Goal: Information Seeking & Learning: Learn about a topic

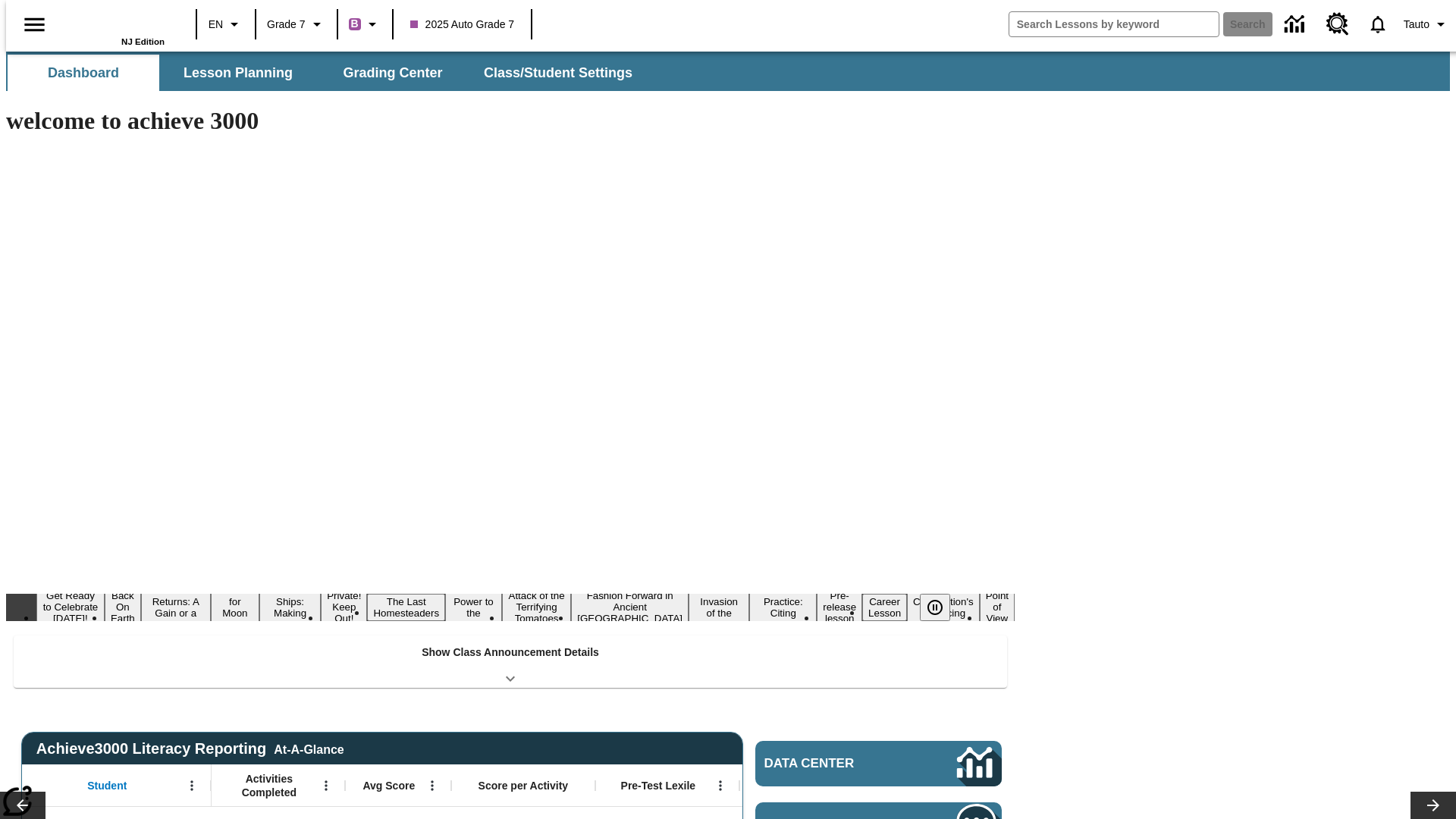
type input "-1"
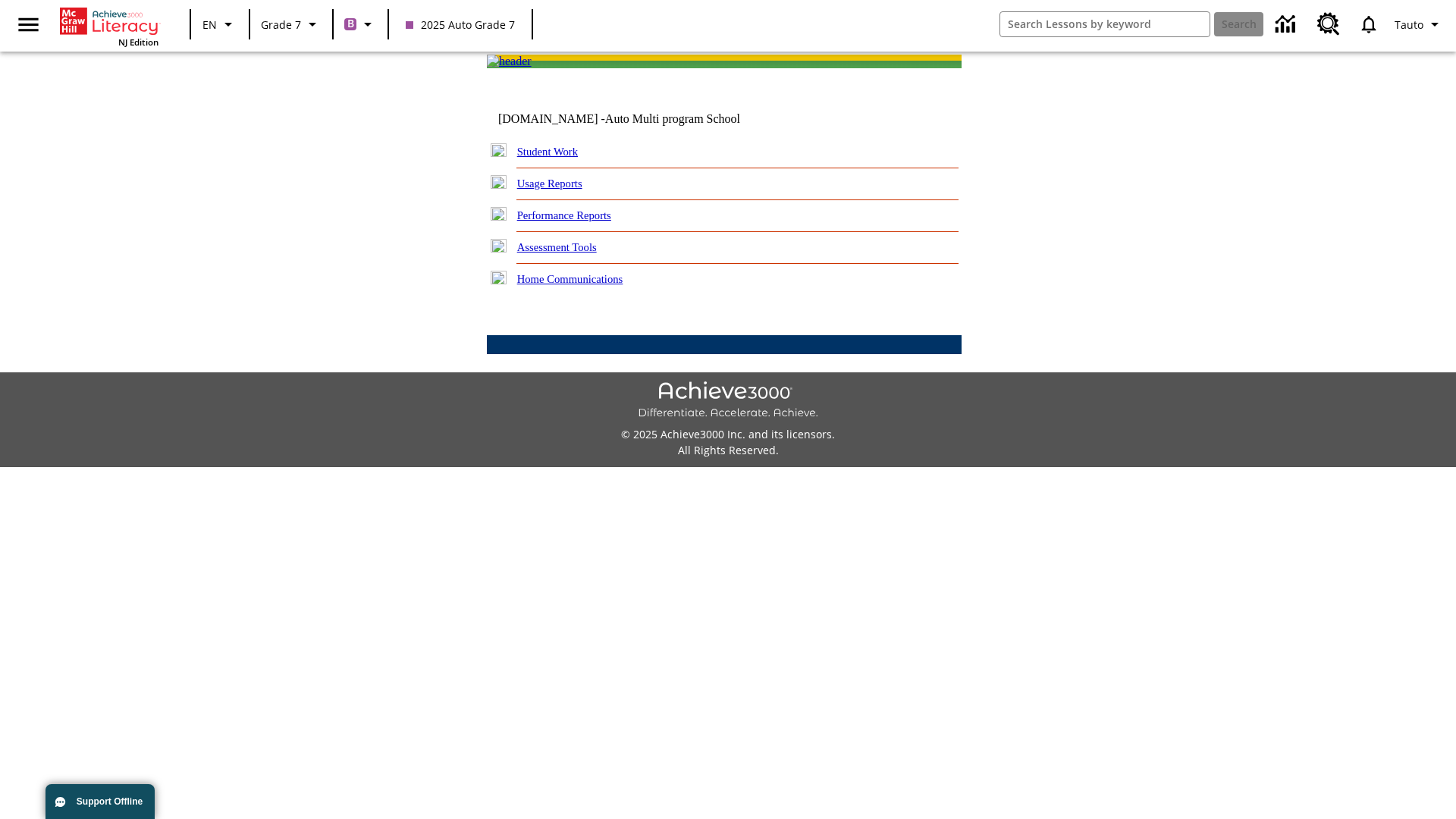
click at [580, 221] on link "Performance Reports" at bounding box center [565, 215] width 94 height 12
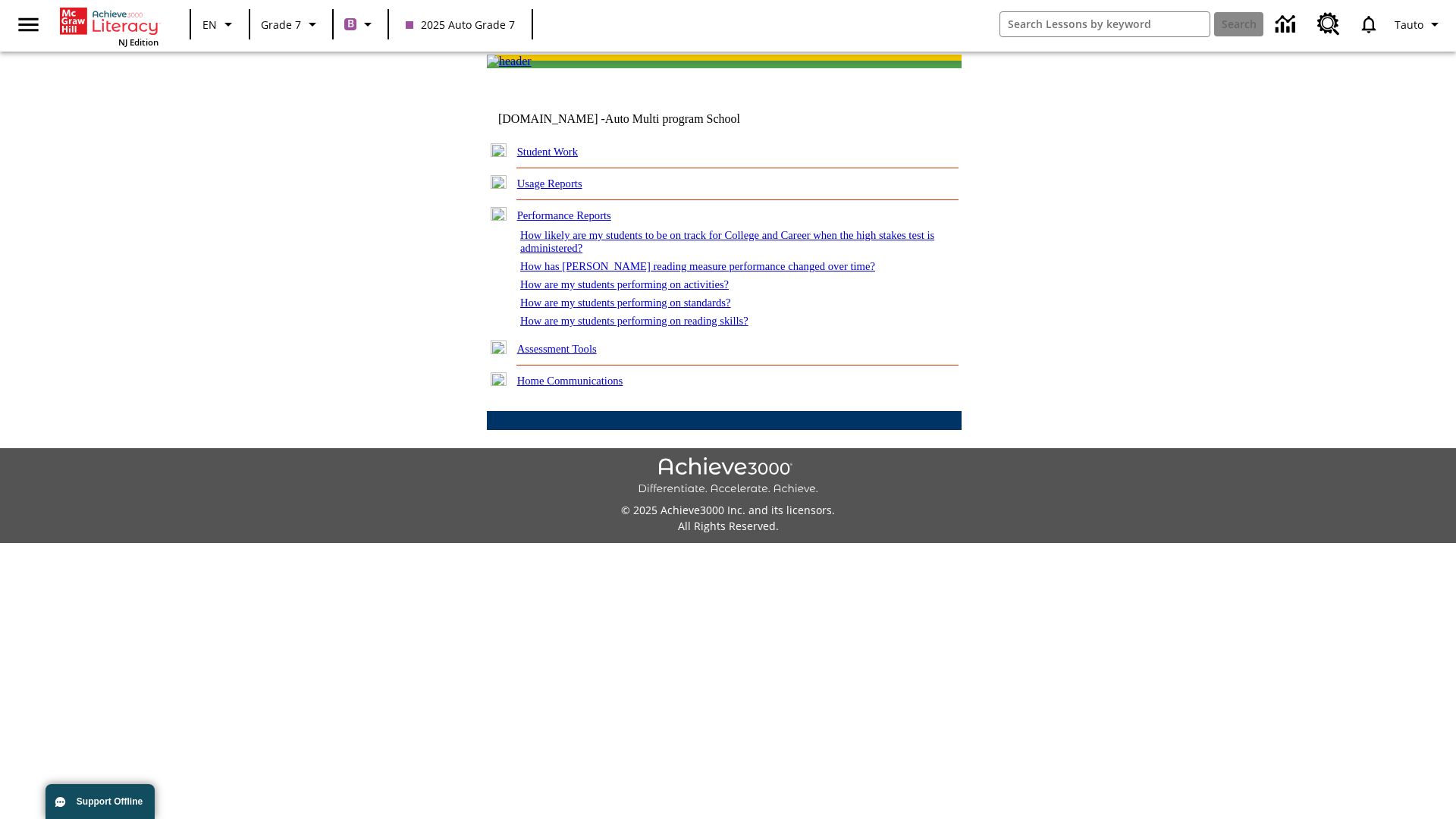
click at [689, 272] on link "How has [PERSON_NAME] reading measure performance changed over time?" at bounding box center [698, 266] width 355 height 12
